Goal: Task Accomplishment & Management: Complete application form

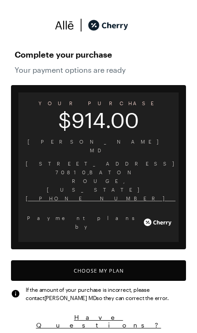
click at [116, 260] on button "Choose My Plan" at bounding box center [98, 270] width 175 height 21
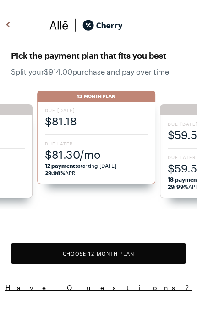
click at [106, 159] on span "$81.30/mo" at bounding box center [96, 154] width 103 height 15
click at [116, 134] on div at bounding box center [96, 134] width 103 height 1
click at [94, 164] on span "12 payments starting [DATE] 29.98% APR" at bounding box center [96, 169] width 103 height 15
click at [131, 254] on button "Choose 12 -Month Plan" at bounding box center [98, 253] width 175 height 21
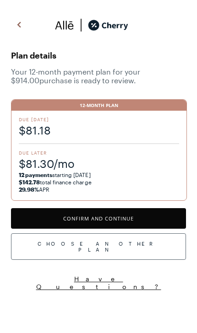
click at [156, 217] on button "Confirm and Continue" at bounding box center [98, 218] width 175 height 21
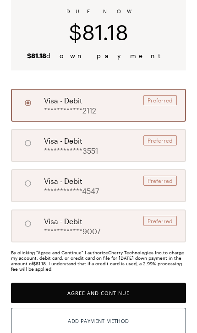
scroll to position [68, 0]
click at [106, 292] on button "Agree and Continue" at bounding box center [98, 293] width 175 height 21
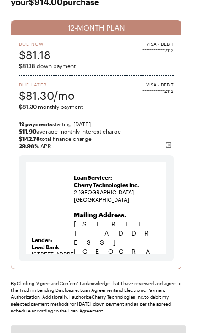
scroll to position [64, 0]
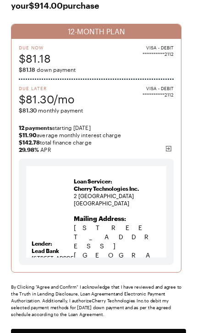
click at [71, 332] on button "Agree and Confirm" at bounding box center [98, 339] width 175 height 21
